Goal: Task Accomplishment & Management: Complete application form

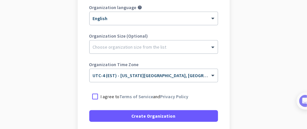
scroll to position [156, 0]
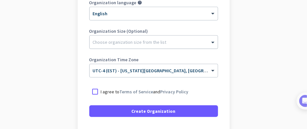
click at [206, 40] on div at bounding box center [154, 40] width 128 height 6
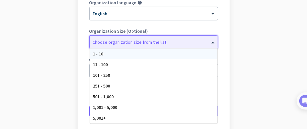
click at [234, 51] on app-onboarding-organization "Create Organization Note: You can always change this later, or support multiple…" at bounding box center [153, 37] width 307 height 280
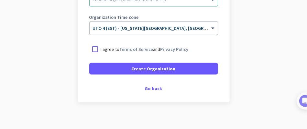
scroll to position [204, 0]
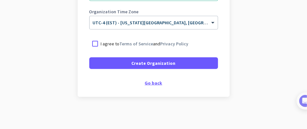
click at [147, 83] on div "Go back" at bounding box center [153, 83] width 129 height 5
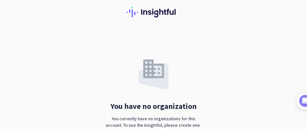
scroll to position [62, 0]
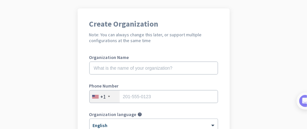
scroll to position [48, 0]
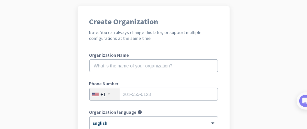
scroll to position [48, 0]
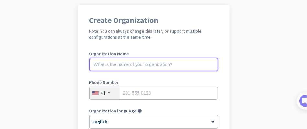
click at [159, 66] on input "text" at bounding box center [153, 64] width 129 height 13
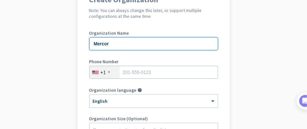
scroll to position [96, 0]
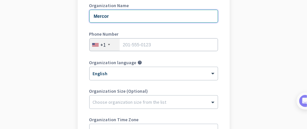
type input "Mercor"
click at [141, 49] on input "tel" at bounding box center [153, 44] width 129 height 13
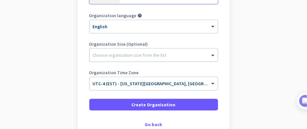
scroll to position [144, 0]
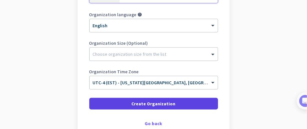
type input "3369783502"
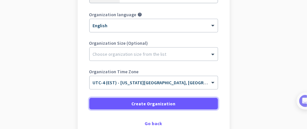
click at [166, 103] on span "Create Organization" at bounding box center [154, 103] width 44 height 6
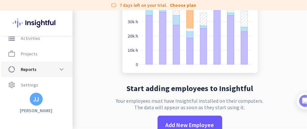
scroll to position [120, 0]
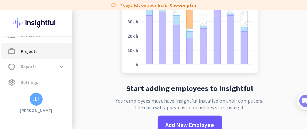
click at [34, 50] on span "Projects" at bounding box center [29, 51] width 17 height 8
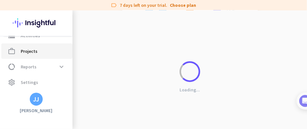
scroll to position [60, 0]
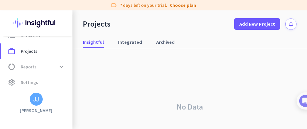
click at [37, 96] on div "JJ" at bounding box center [36, 99] width 6 height 6
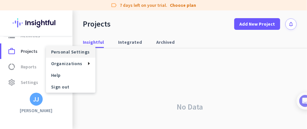
click at [70, 52] on span "Personal Settings" at bounding box center [70, 52] width 39 height 6
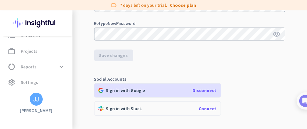
scroll to position [144, 0]
click at [34, 101] on div "JJ" at bounding box center [36, 99] width 6 height 6
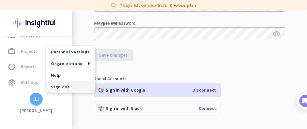
click at [54, 84] on span "Sign out" at bounding box center [70, 87] width 39 height 6
